Goal: Navigation & Orientation: Understand site structure

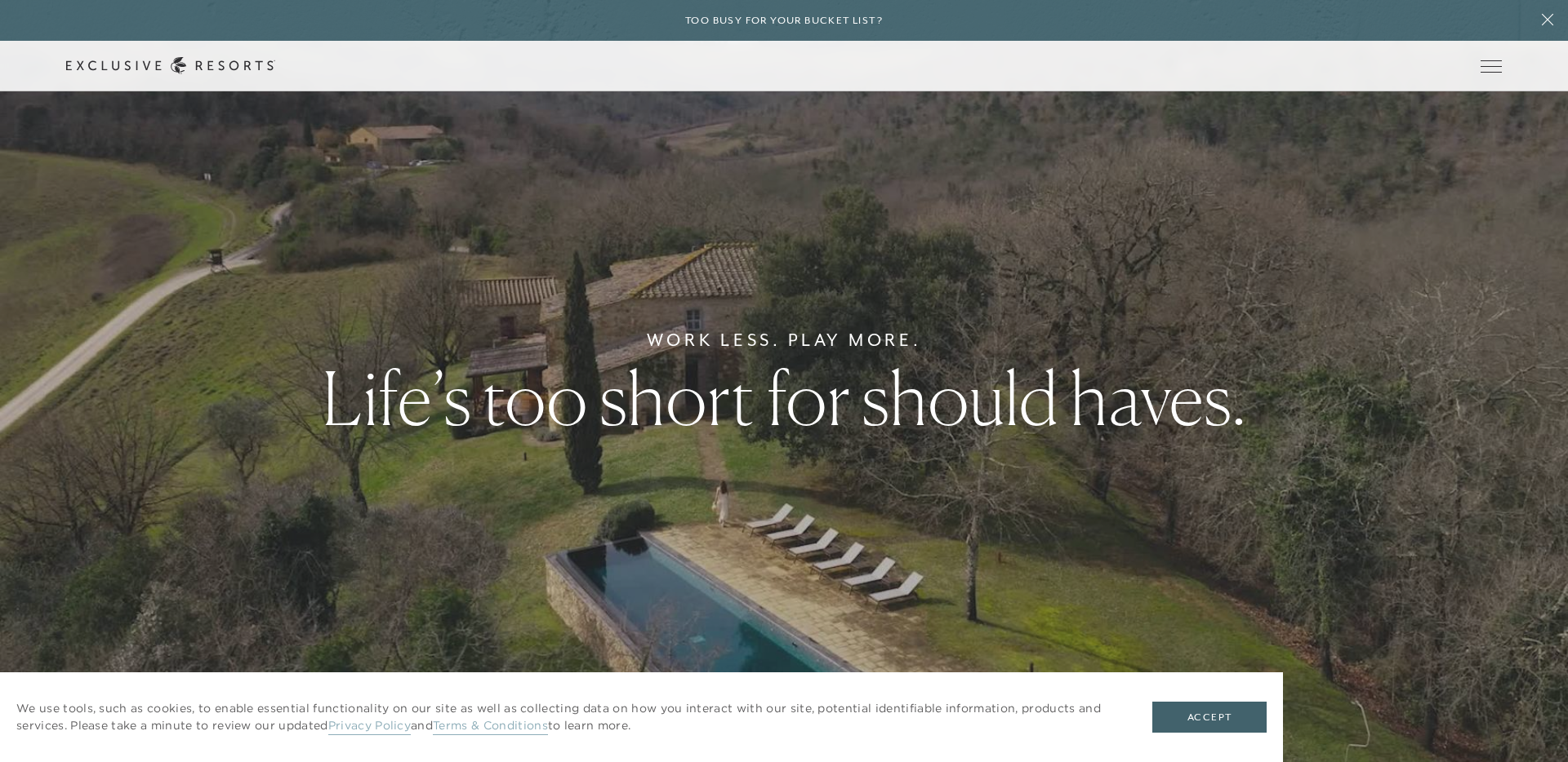
scroll to position [26, 0]
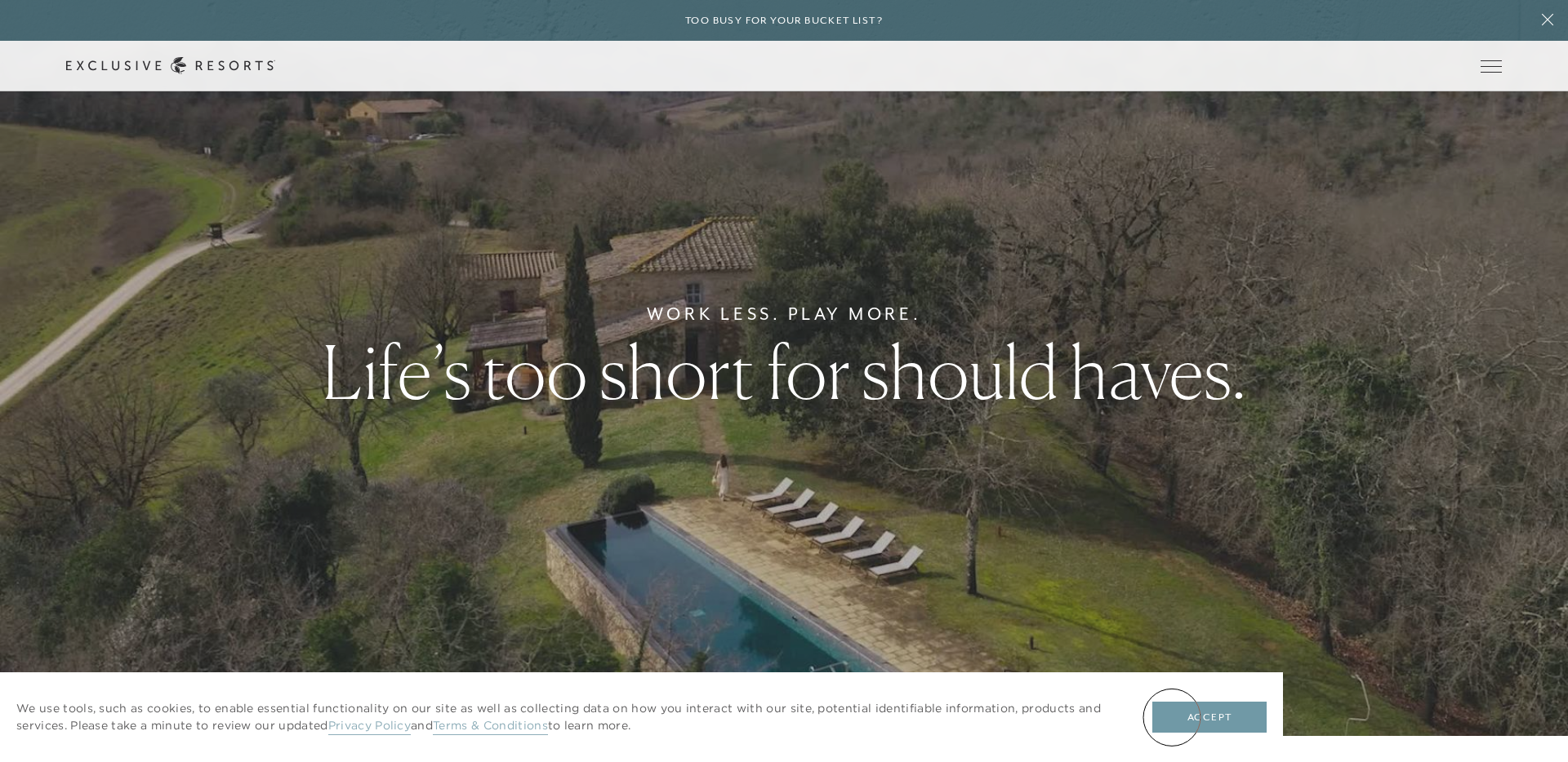
click at [1172, 717] on button "Accept" at bounding box center [1210, 717] width 114 height 31
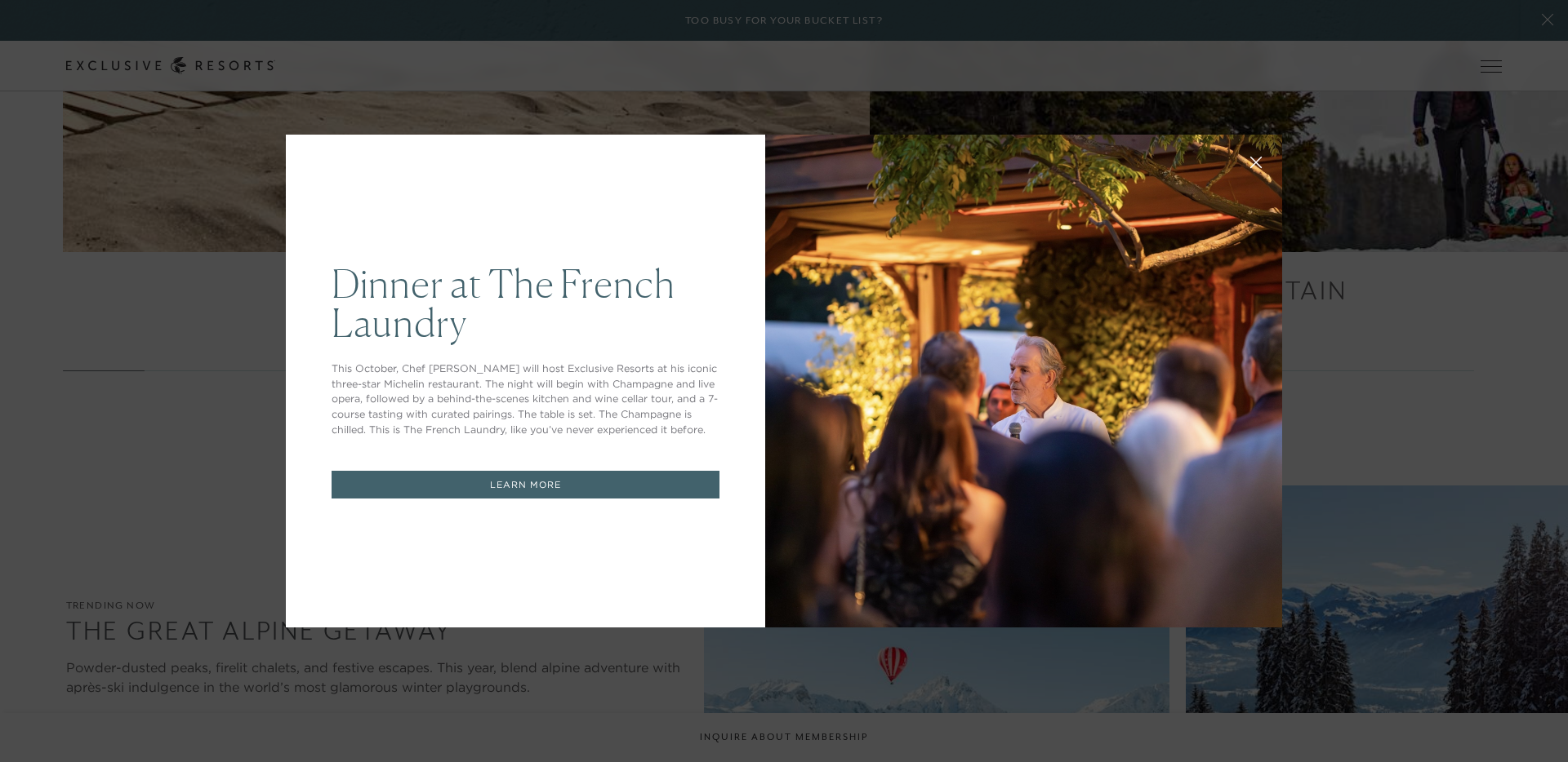
scroll to position [0, 0]
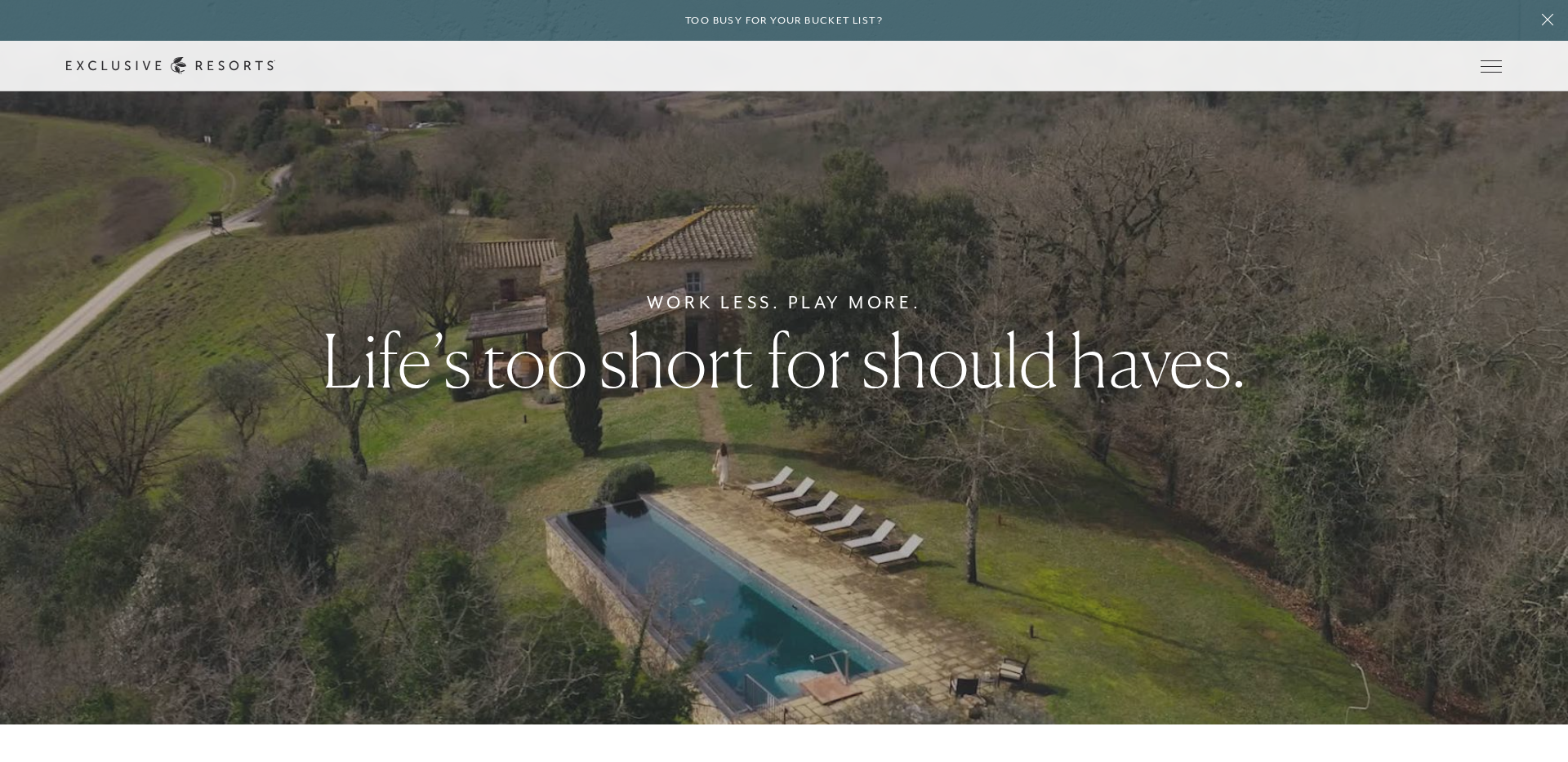
scroll to position [38, 0]
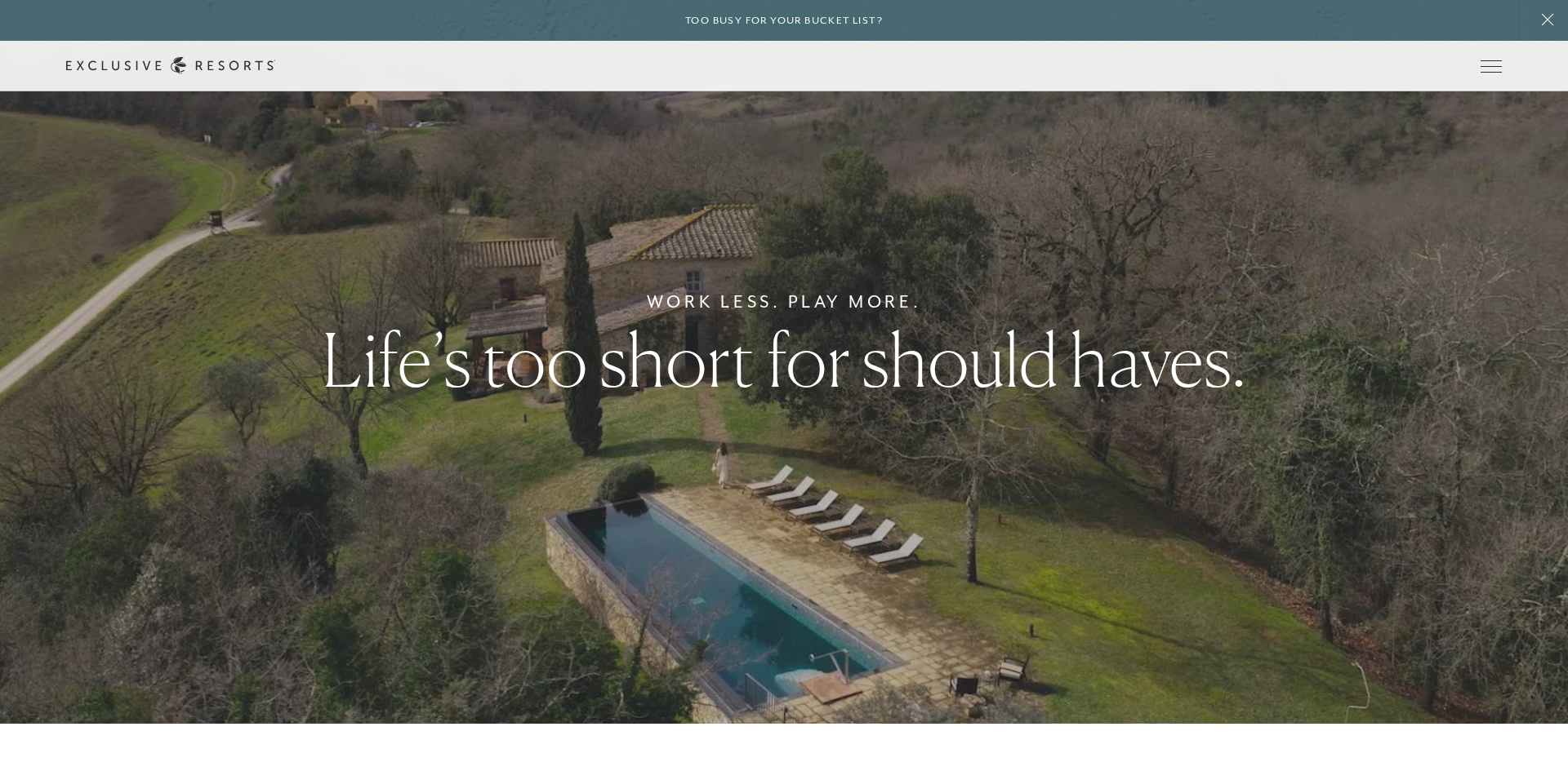
click at [1535, 408] on div "Work Less. Play More. Life’s too short for should haves." at bounding box center [784, 343] width 1568 height 762
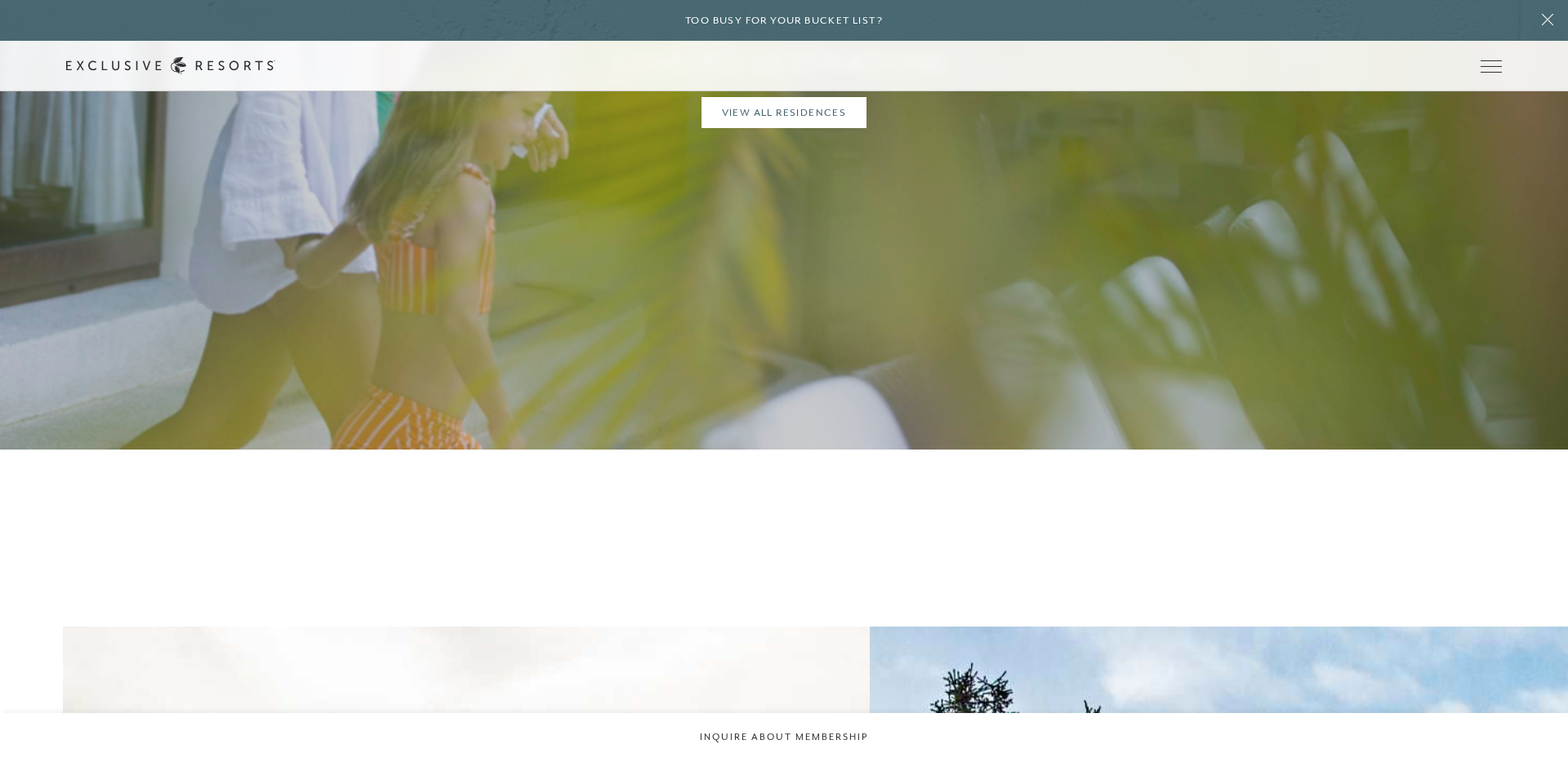
scroll to position [1781, 0]
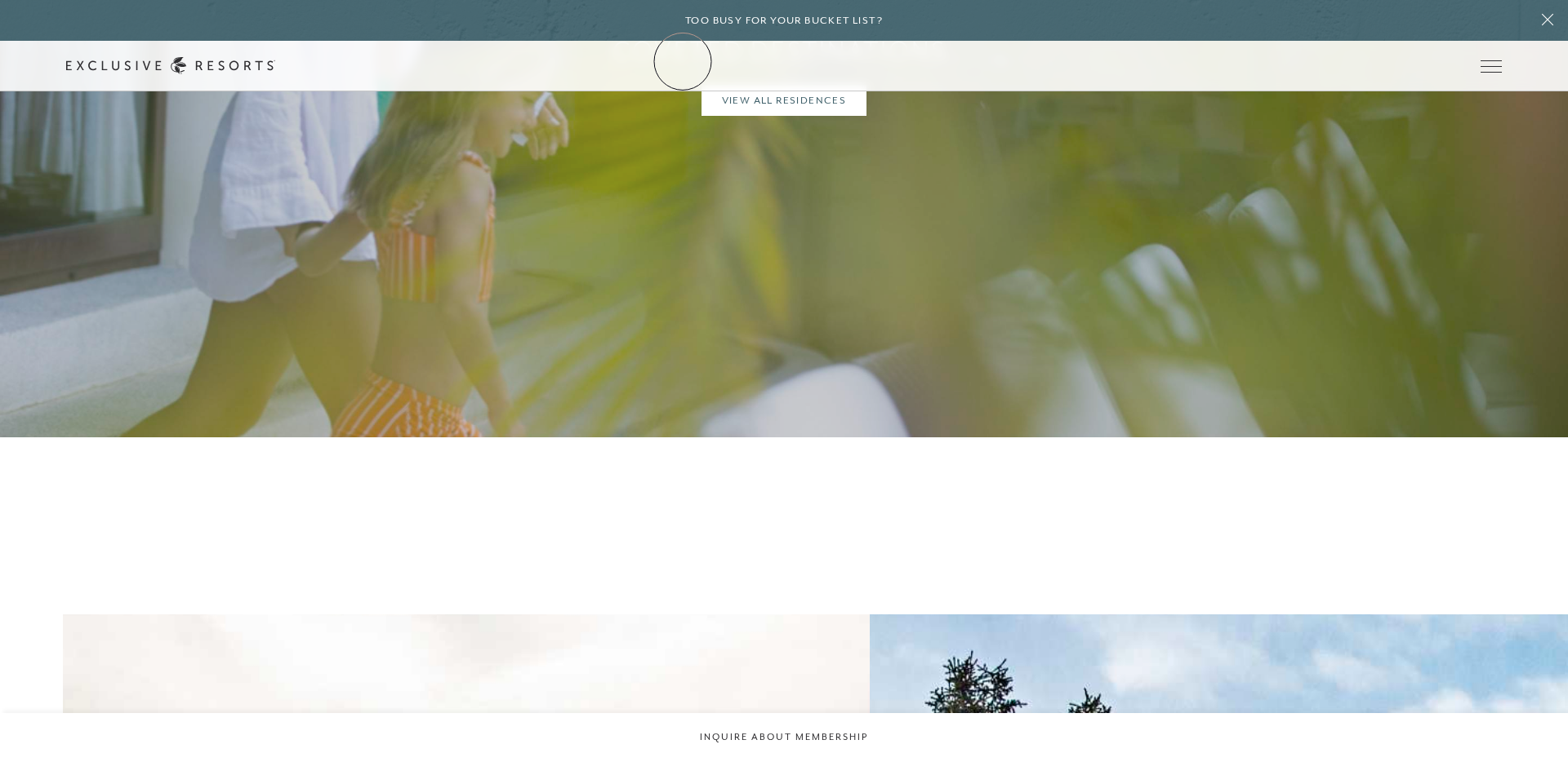
click at [0, 0] on link "The Collection" at bounding box center [0, 0] width 0 height 0
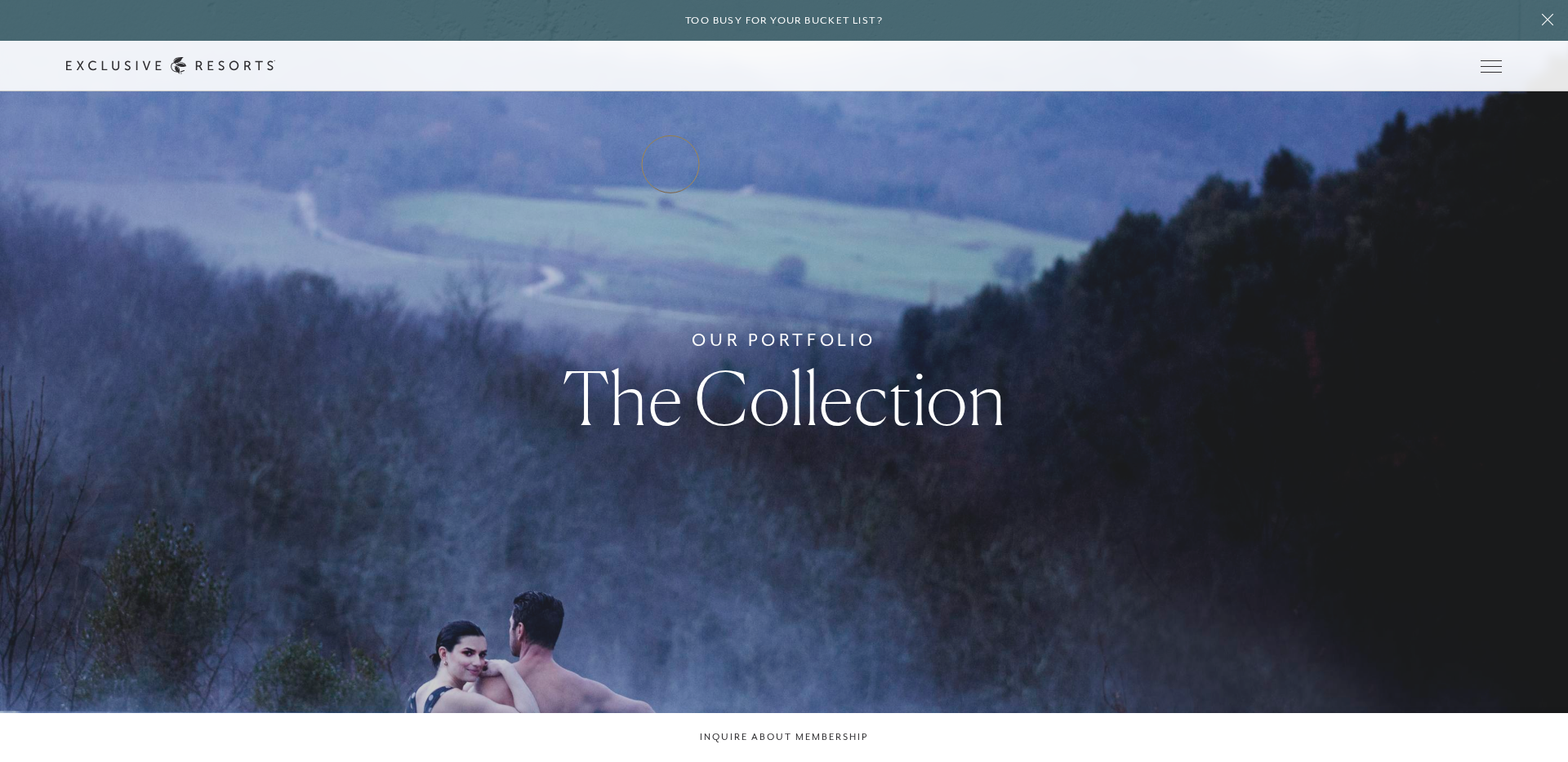
click at [0, 0] on link "Residence Collection" at bounding box center [0, 0] width 0 height 0
click at [0, 0] on link "Experience Collection" at bounding box center [0, 0] width 0 height 0
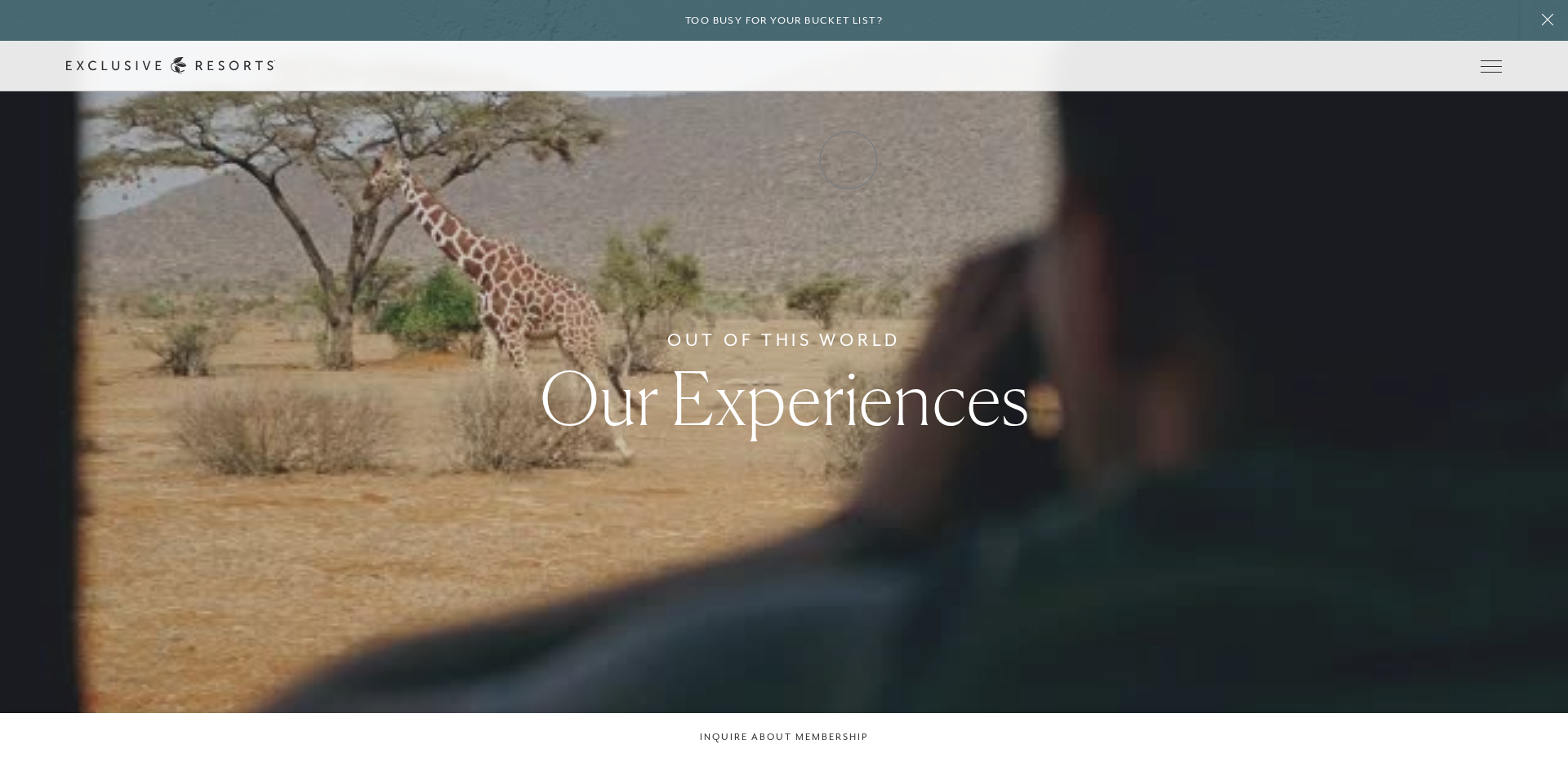
click at [0, 0] on link "Experience Collection" at bounding box center [0, 0] width 0 height 0
click at [0, 0] on link "Residence Collection" at bounding box center [0, 0] width 0 height 0
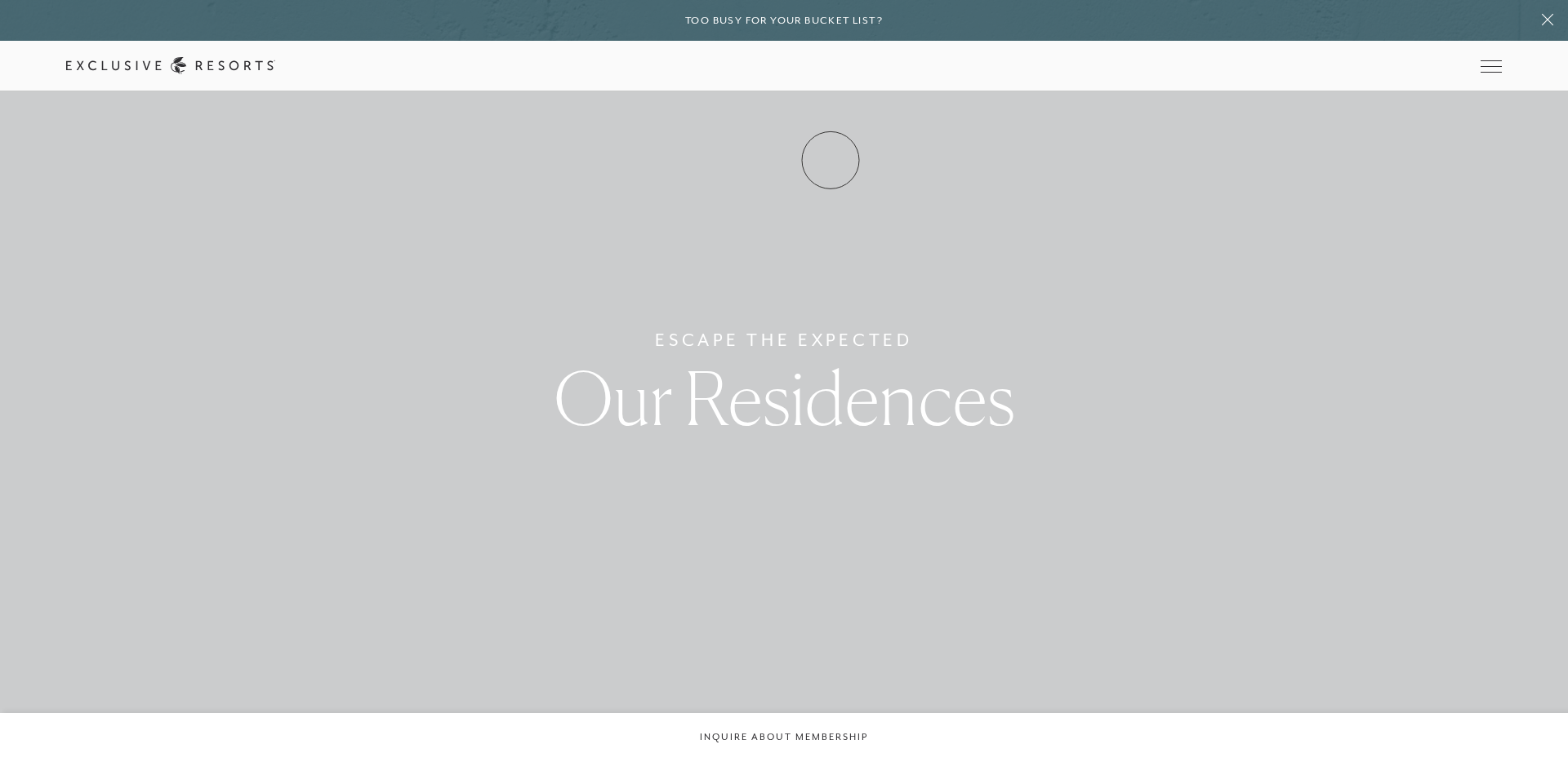
click at [0, 0] on link "Experience Collection" at bounding box center [0, 0] width 0 height 0
